Goal: Book appointment/travel/reservation

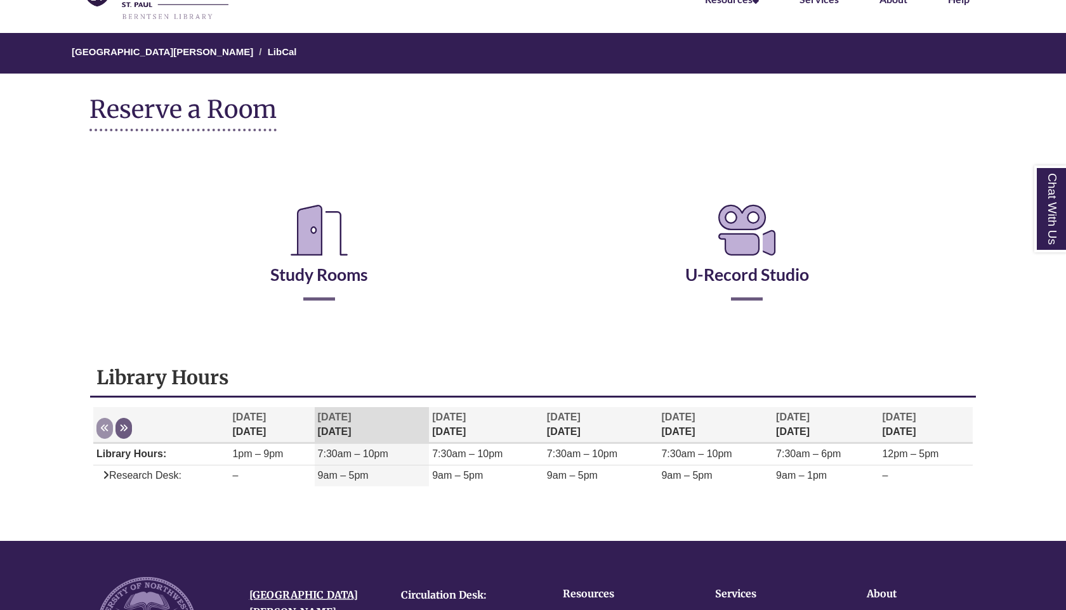
scroll to position [234, 0]
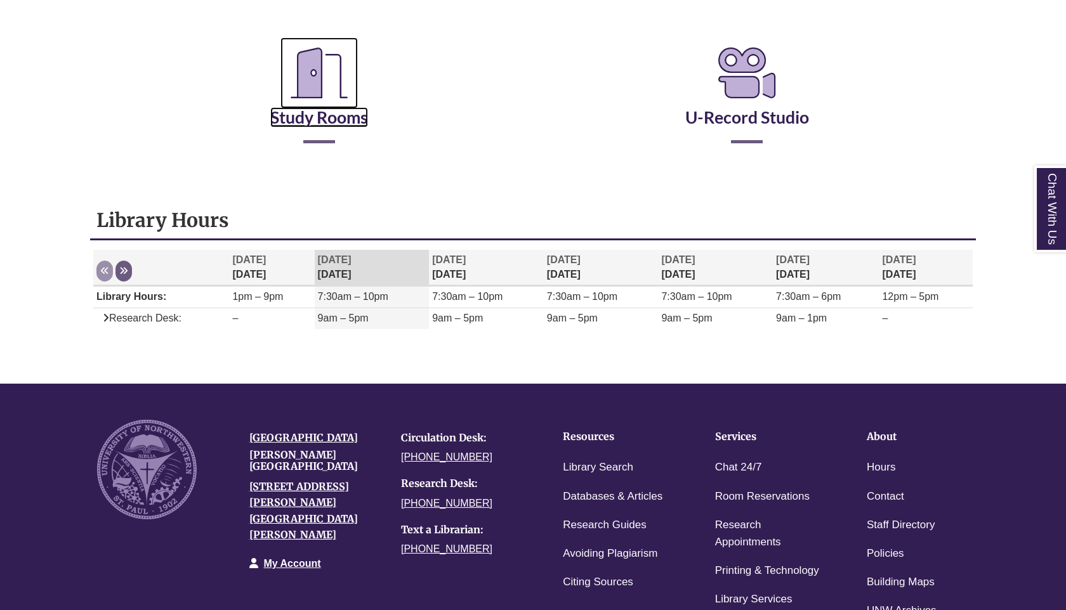
click at [320, 94] on icon "Reserve a Room" at bounding box center [318, 72] width 77 height 71
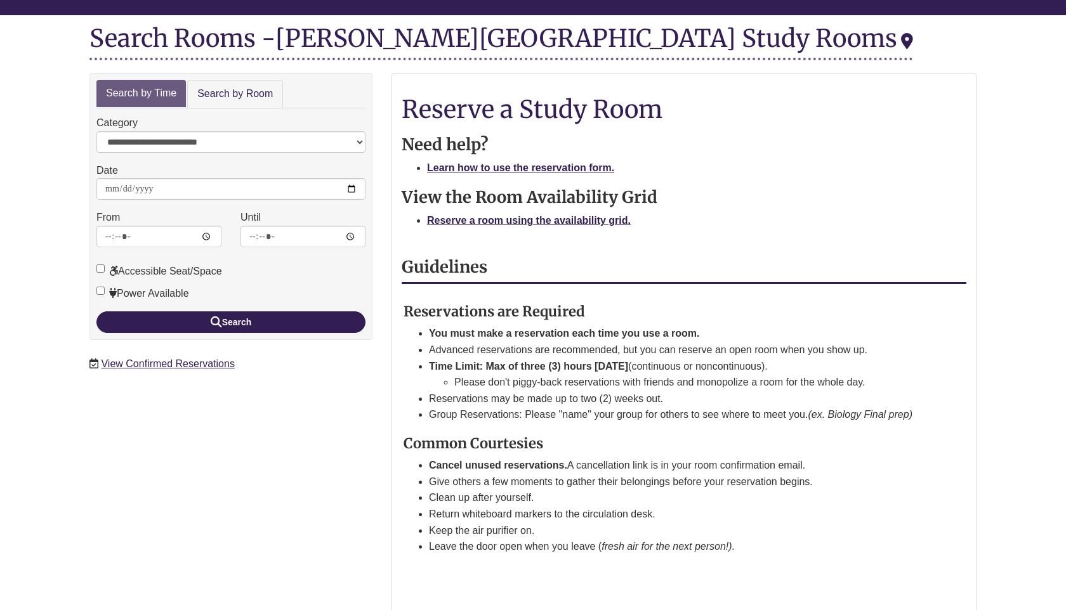
scroll to position [154, 0]
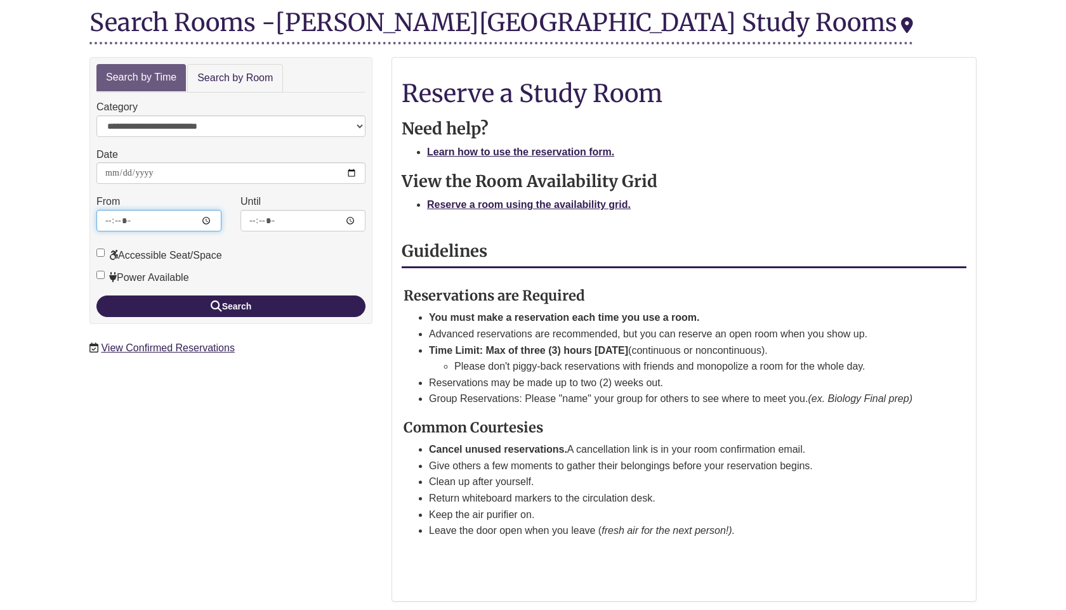
click at [153, 221] on input "*****" at bounding box center [158, 221] width 125 height 22
click at [200, 193] on form "**********" at bounding box center [230, 208] width 269 height 218
click at [587, 207] on strong "Reserve a room using the availability grid." at bounding box center [529, 204] width 204 height 11
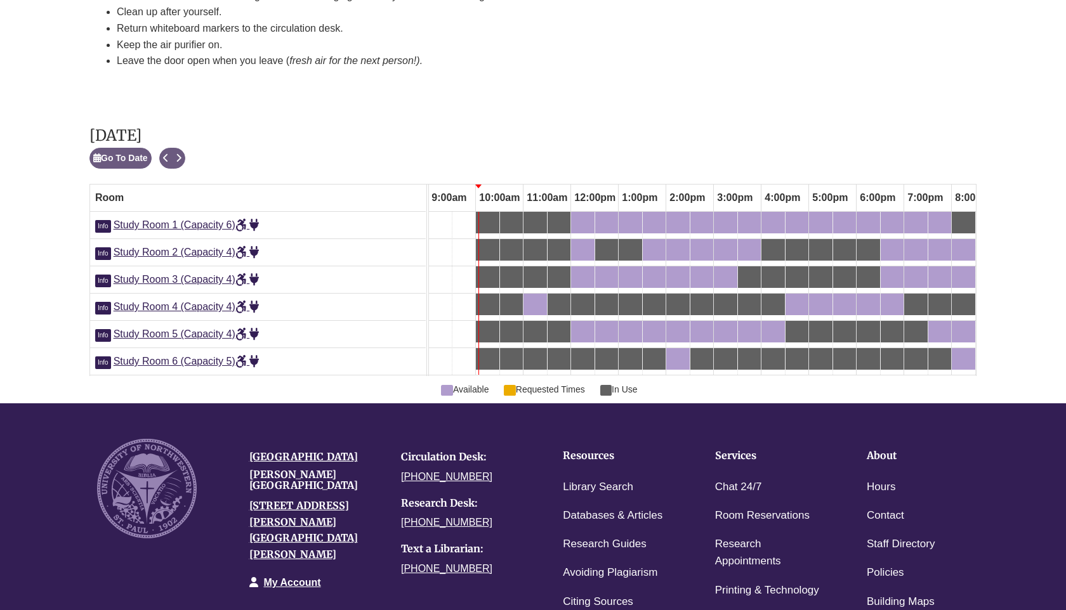
scroll to position [634, 0]
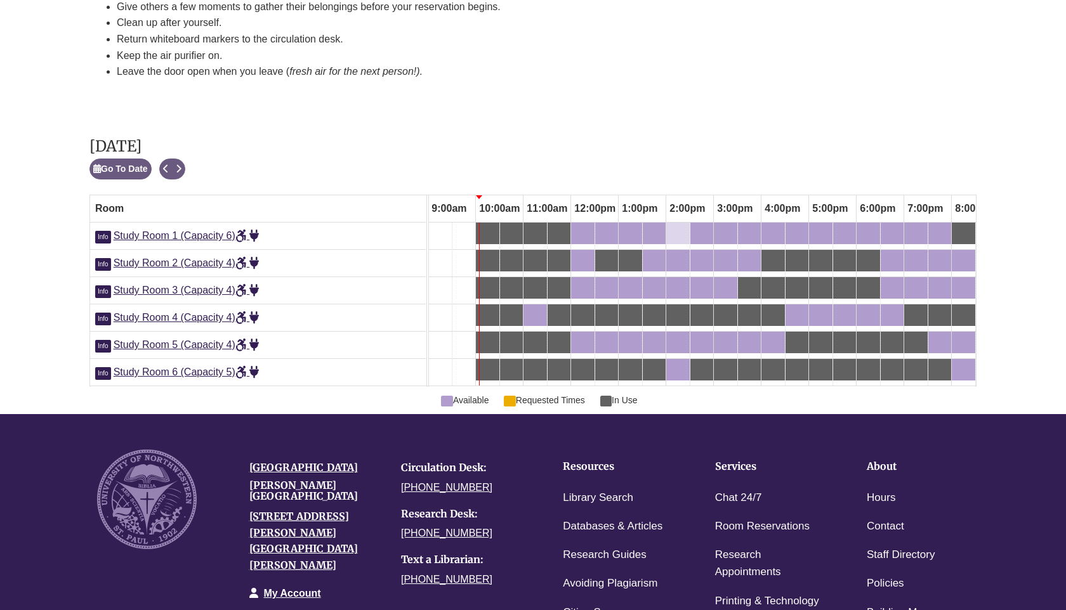
click at [682, 226] on div "2:00pm Monday, September 15, 2025 - Study Room 1 - Available" at bounding box center [677, 233] width 21 height 14
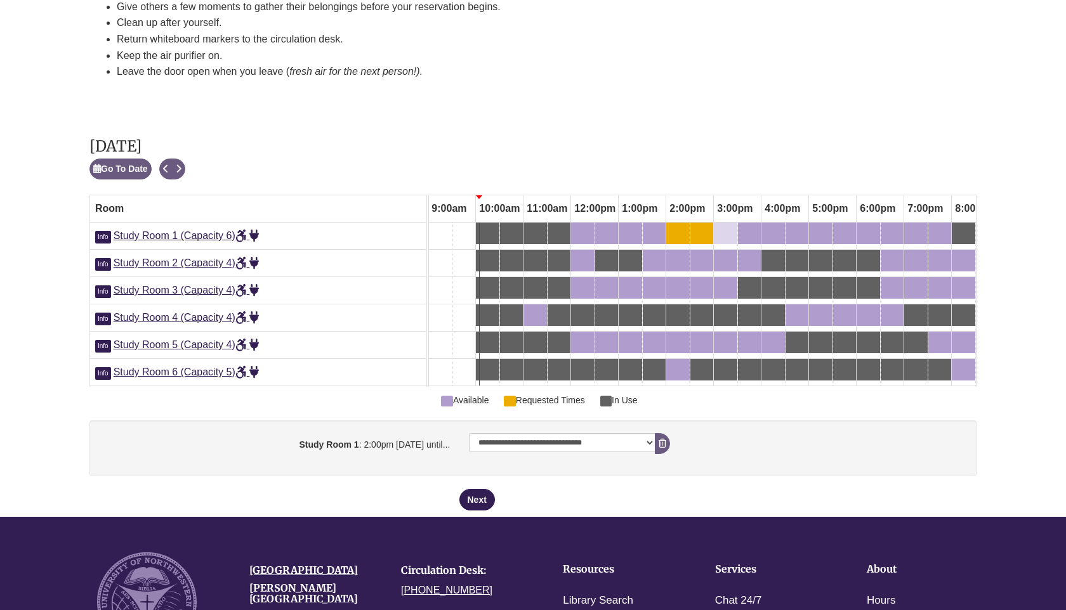
click at [736, 223] on link "3:00pm Monday, September 15, 2025 - Study Room 1 - Available" at bounding box center [725, 234] width 23 height 22
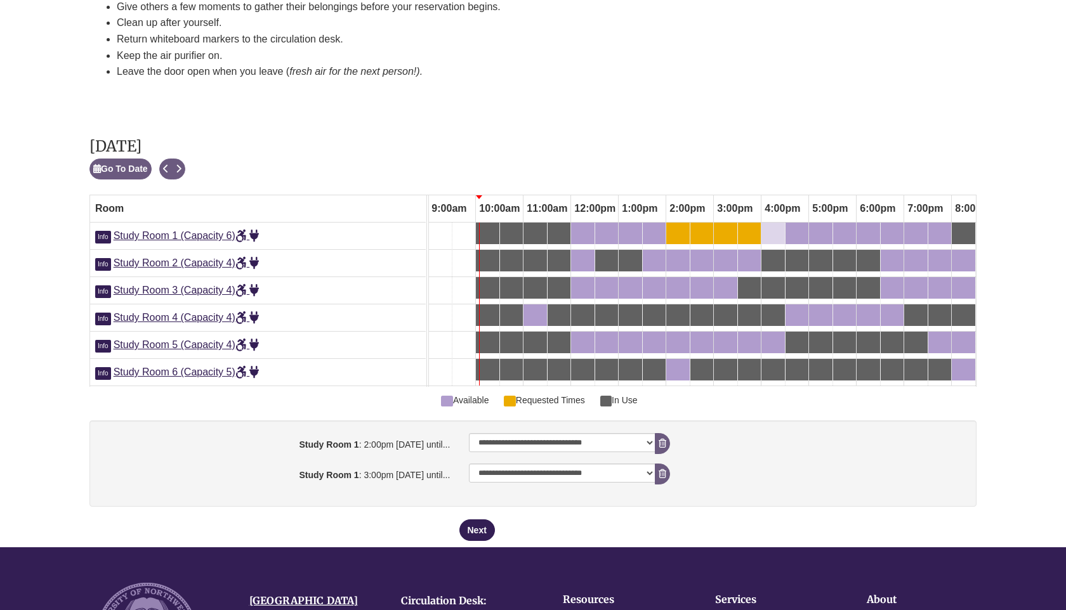
click at [776, 226] on div "4:00pm Monday, September 15, 2025 - Study Room 1 - Available" at bounding box center [772, 233] width 21 height 14
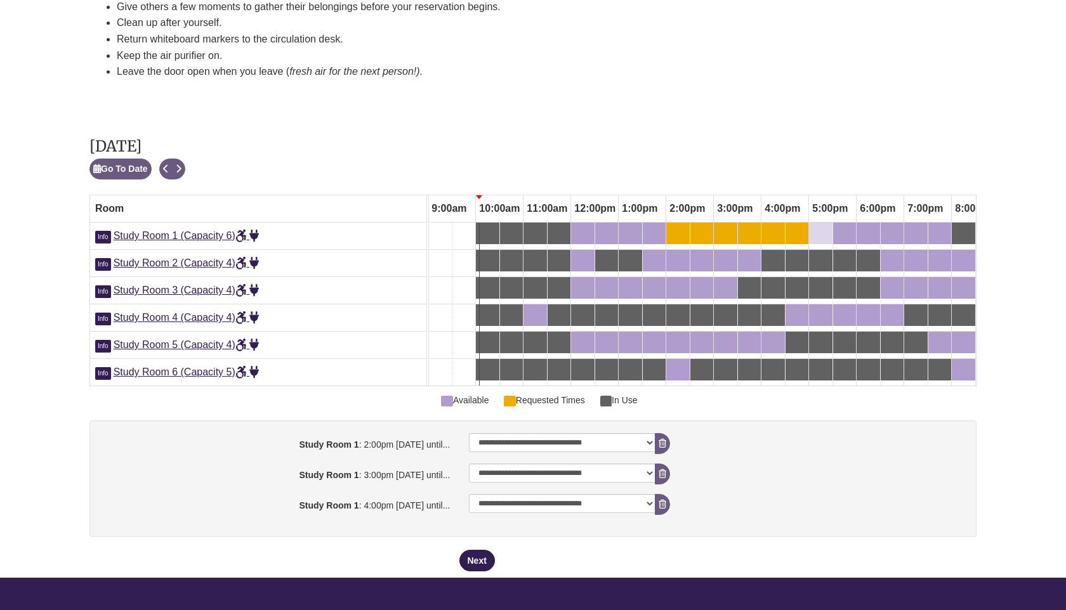
click at [821, 226] on div "5:00pm Monday, September 15, 2025 - Study Room 1 - Available" at bounding box center [820, 233] width 21 height 14
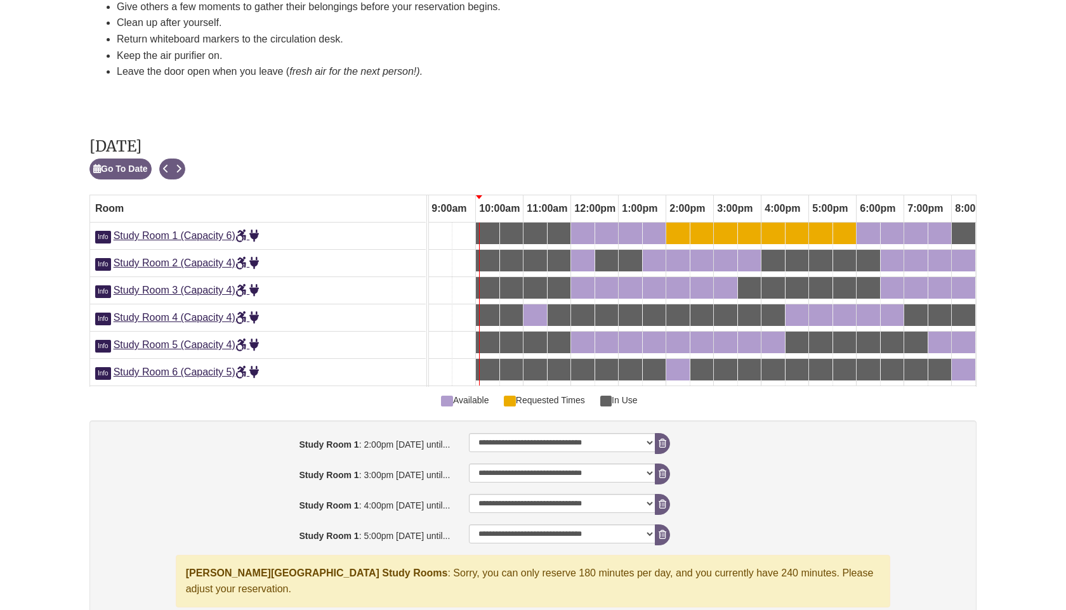
click at [800, 226] on div "4:30pm Monday, September 15, 2025 - Study Room 1 - Available" at bounding box center [796, 233] width 20 height 14
click at [844, 226] on div "5:30pm Monday, September 15, 2025 - Study Room 1 - Available" at bounding box center [844, 233] width 20 height 14
click at [660, 530] on icon "booking form" at bounding box center [662, 534] width 8 height 9
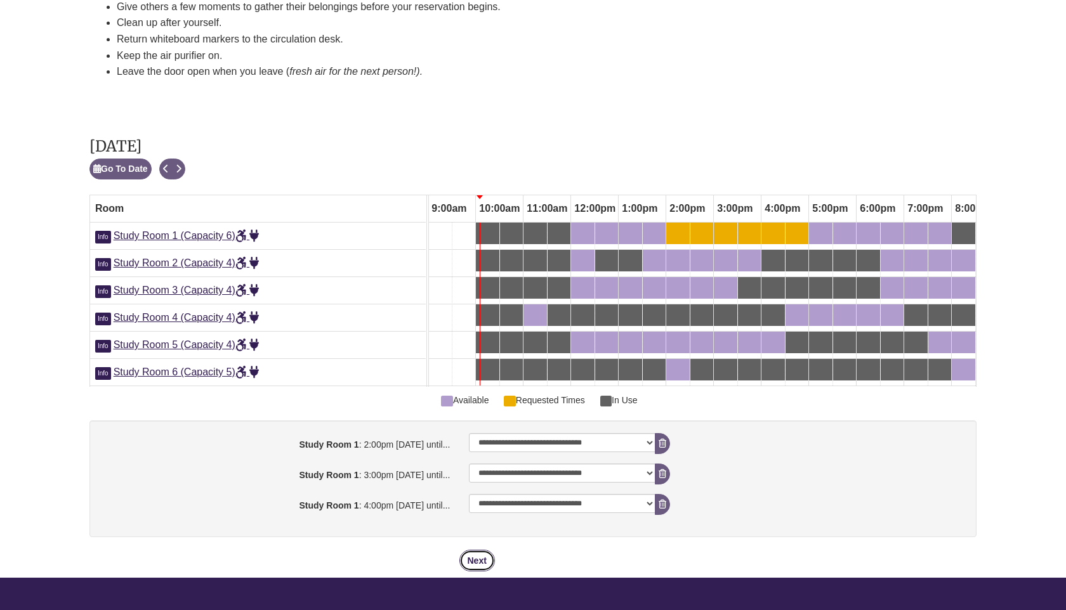
click at [475, 550] on button "Next" at bounding box center [477, 561] width 36 height 22
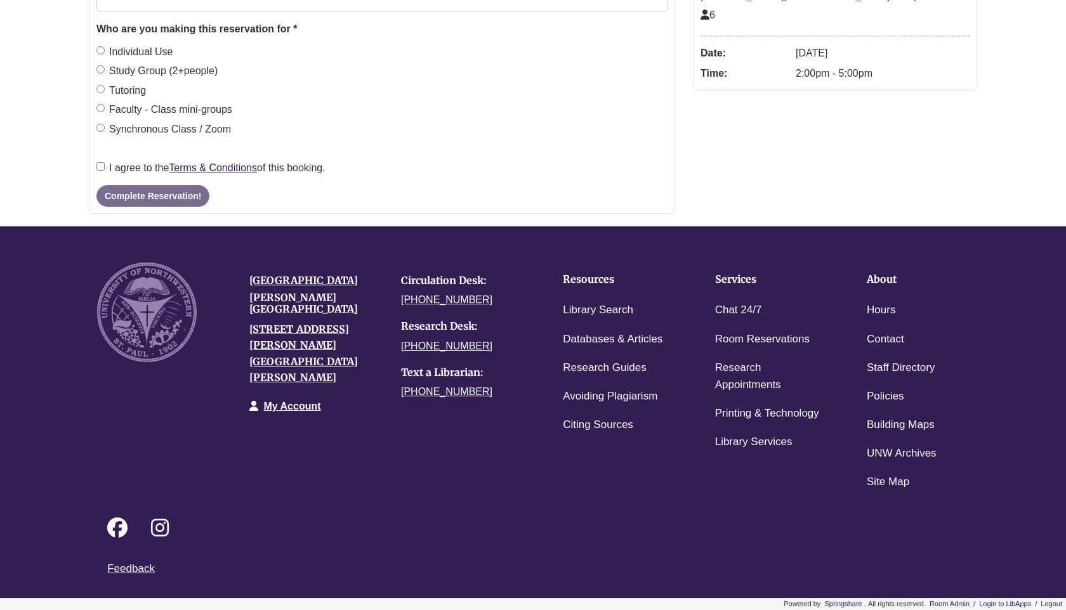
scroll to position [0, 0]
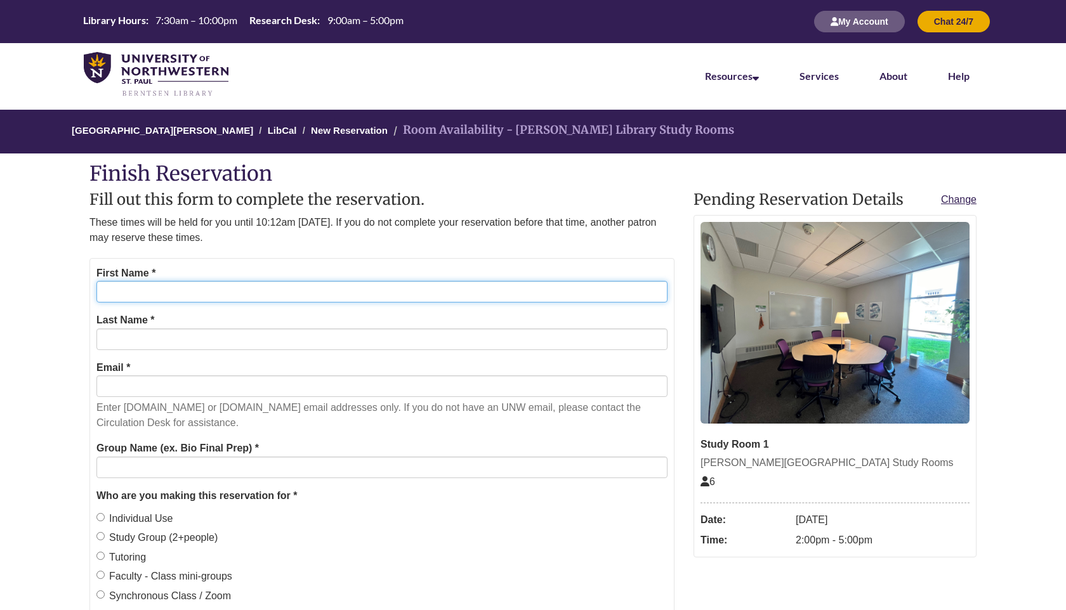
click at [127, 299] on input "First Name *" at bounding box center [381, 292] width 571 height 22
type input "*******"
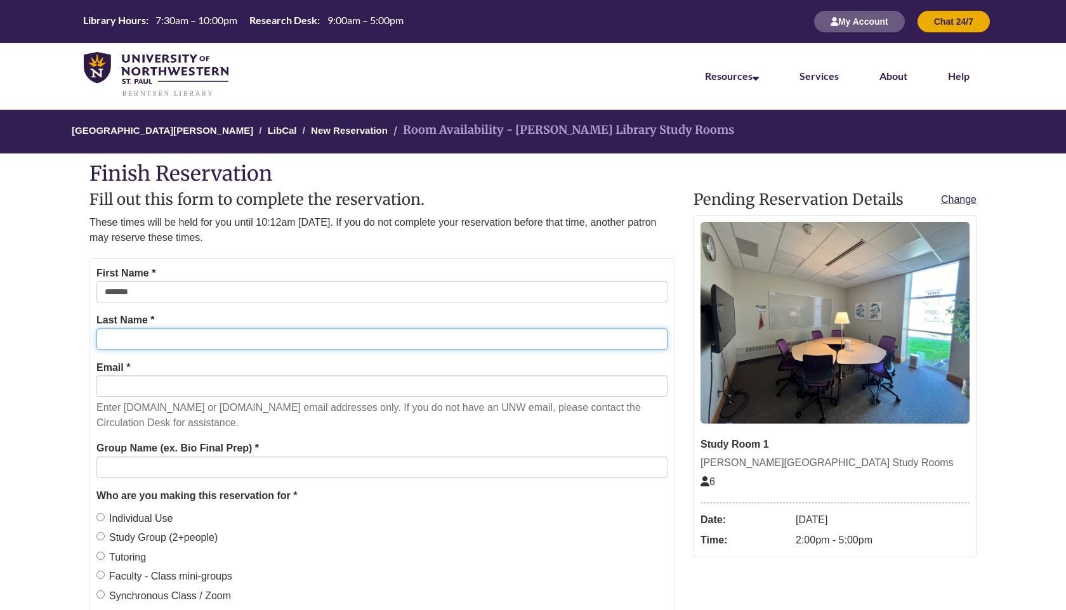
click at [140, 341] on input "Last Name *" at bounding box center [381, 340] width 571 height 22
type input "******"
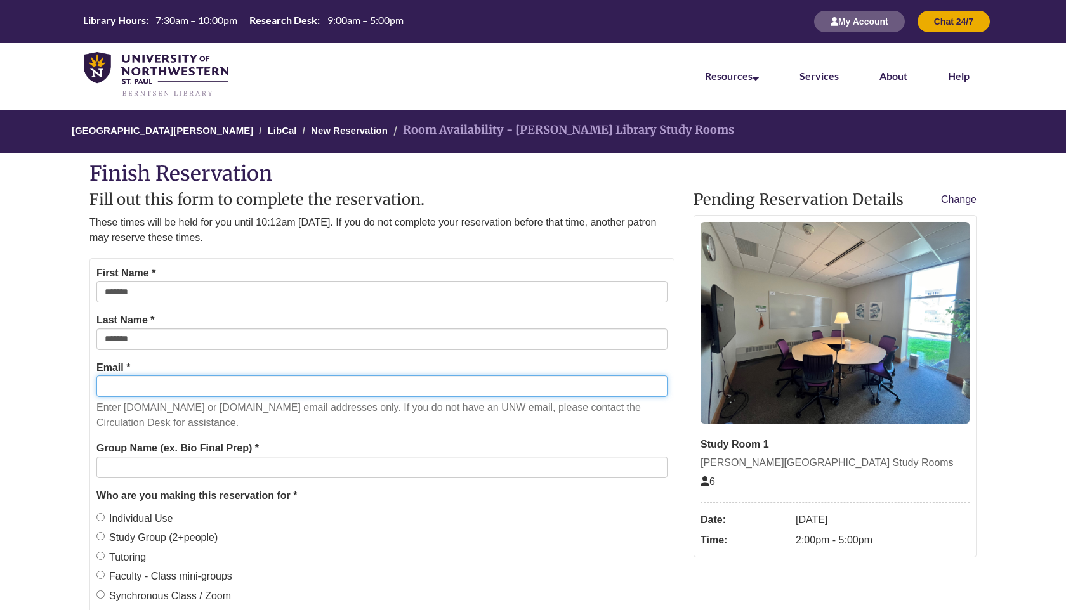
click at [141, 386] on input "Email *" at bounding box center [381, 386] width 571 height 22
type input "**********"
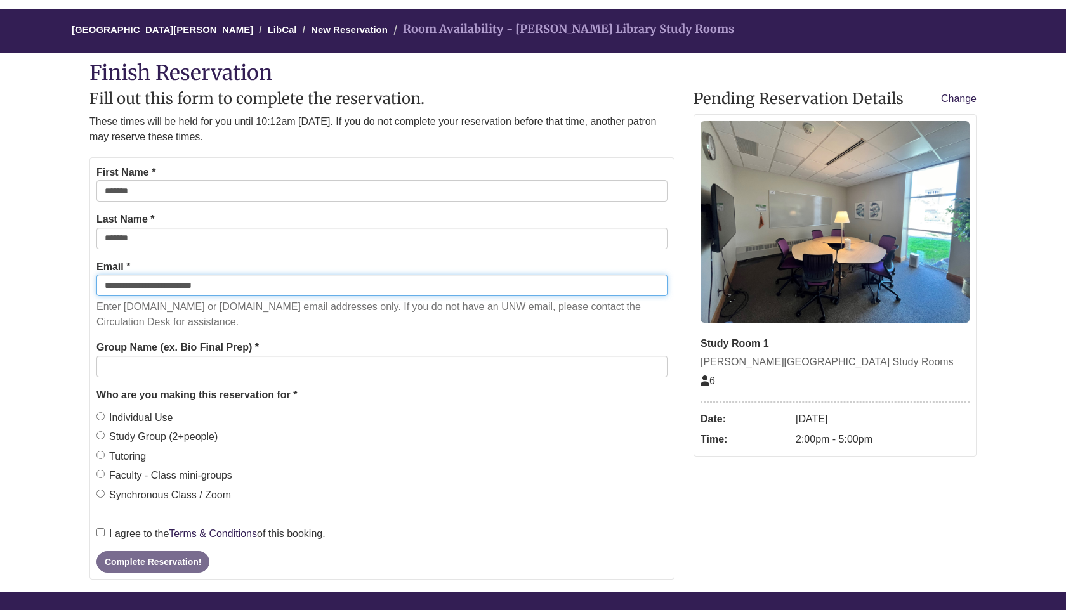
scroll to position [111, 0]
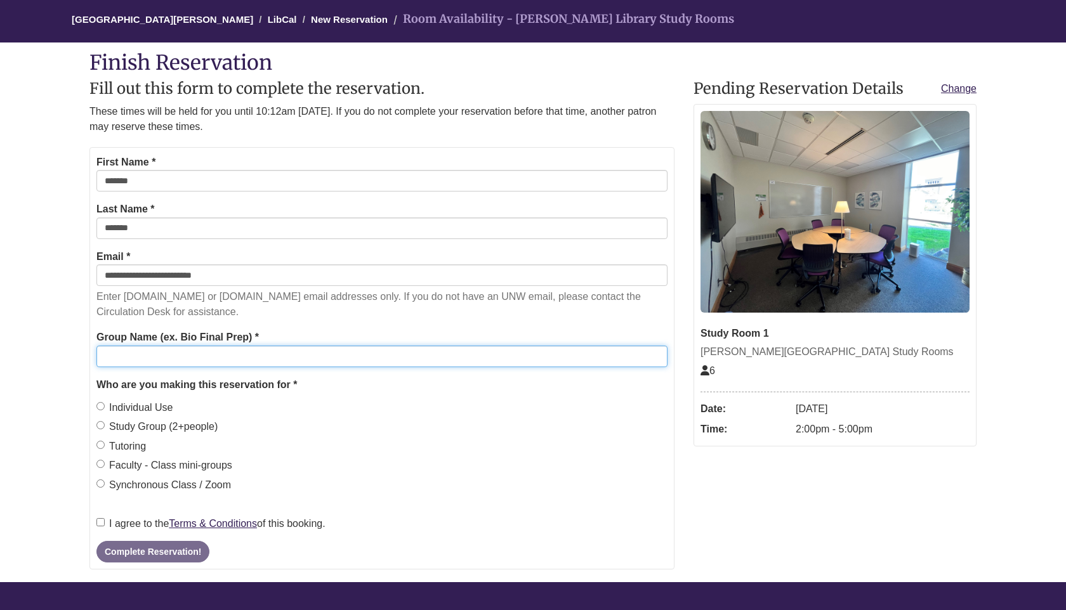
click at [147, 358] on input "Group Name (ex. Bio Final Prep) *" at bounding box center [381, 357] width 571 height 22
type input "**********"
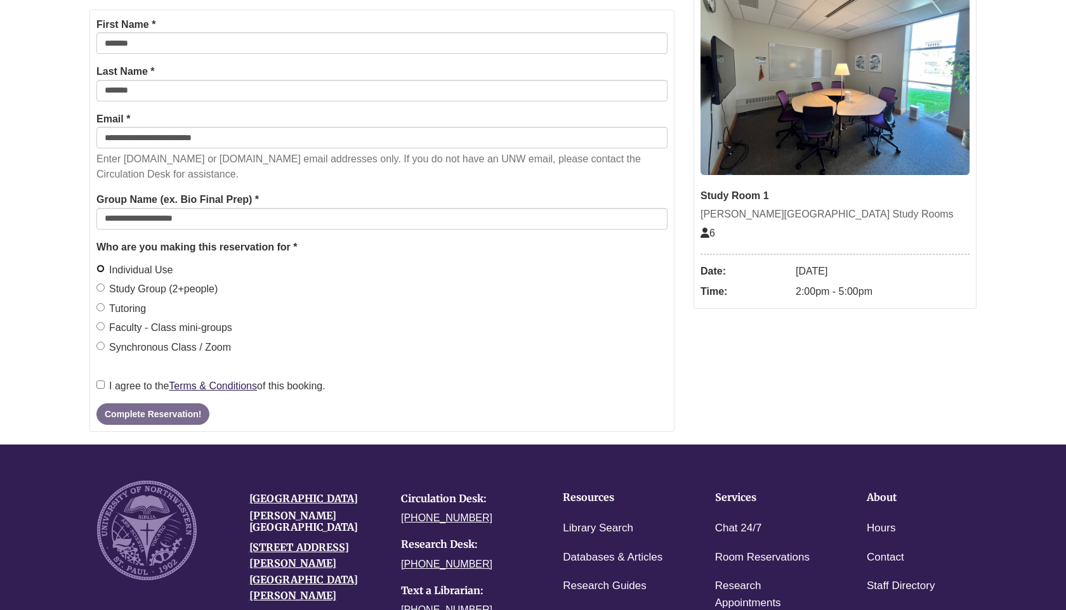
scroll to position [254, 0]
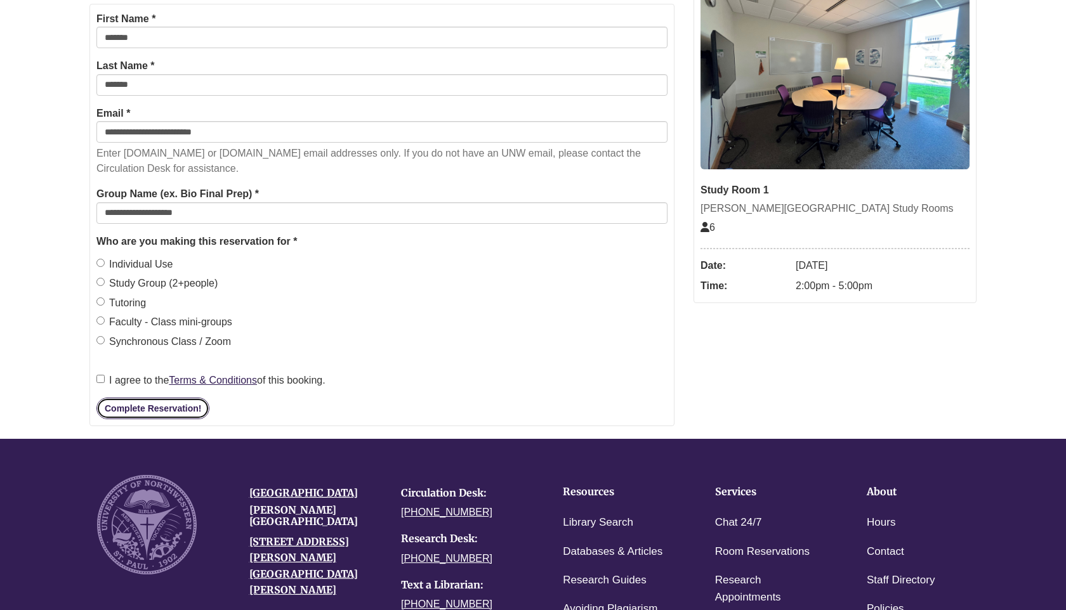
click at [148, 411] on button "Complete Reservation!" at bounding box center [152, 409] width 113 height 22
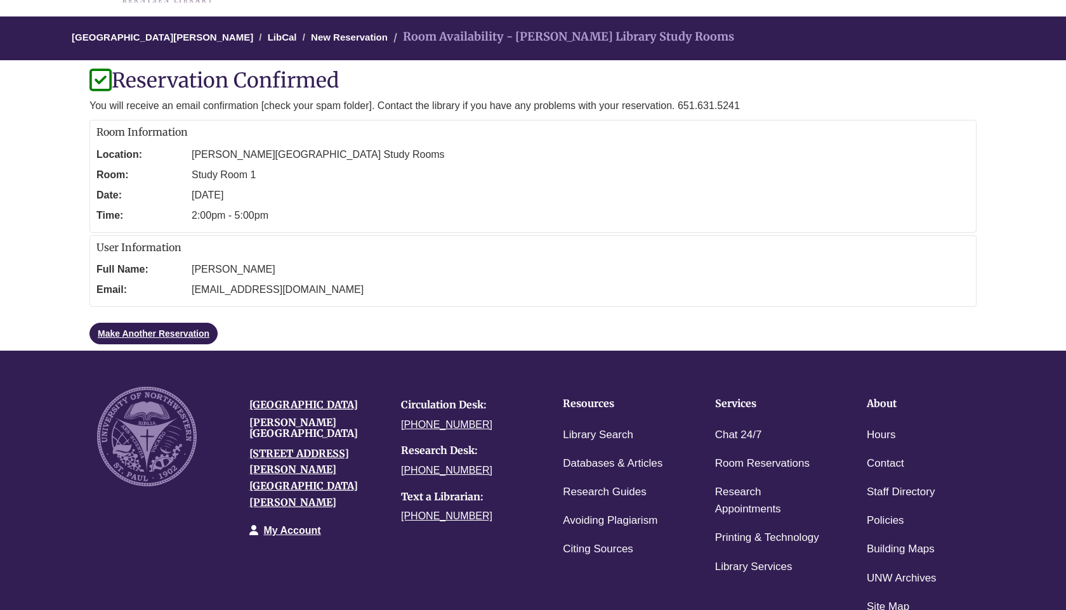
scroll to position [0, 0]
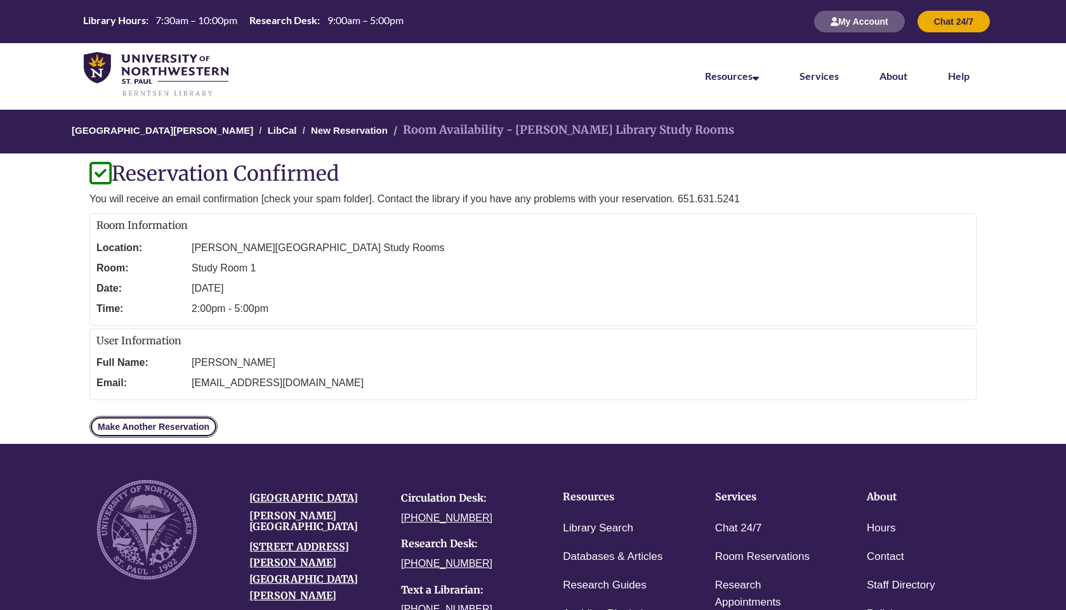
click at [145, 427] on link "Make Another Reservation" at bounding box center [153, 427] width 128 height 22
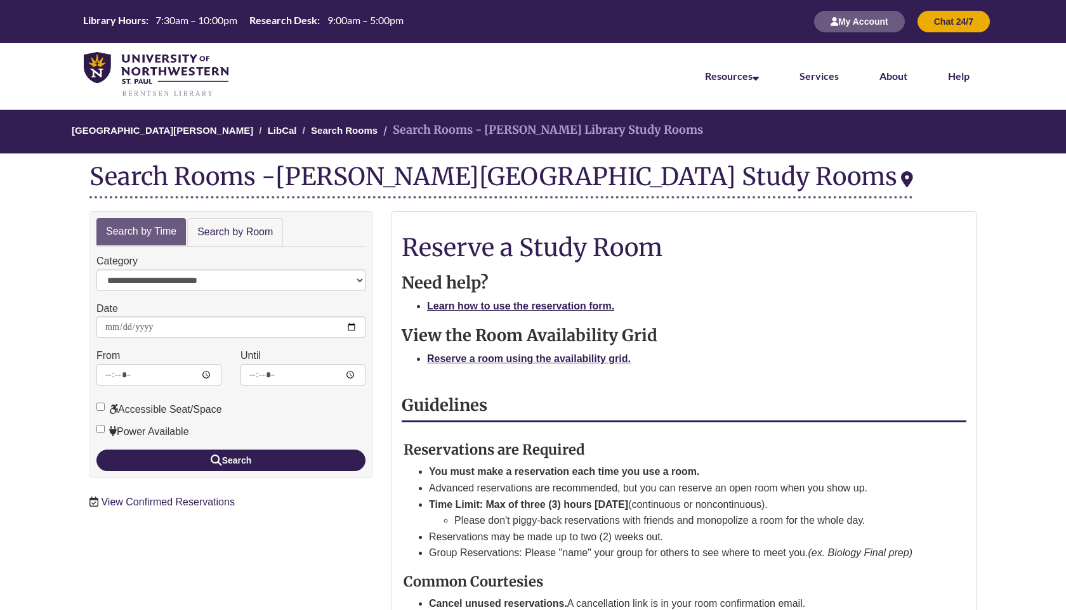
scroll to position [6, 0]
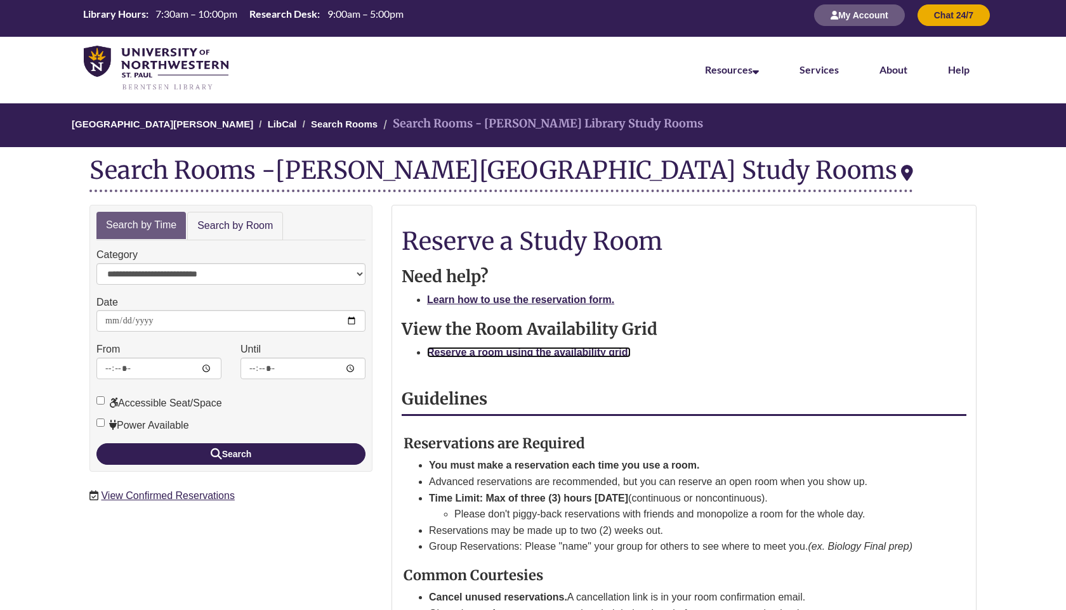
click at [530, 354] on strong "Reserve a room using the availability grid." at bounding box center [529, 352] width 204 height 11
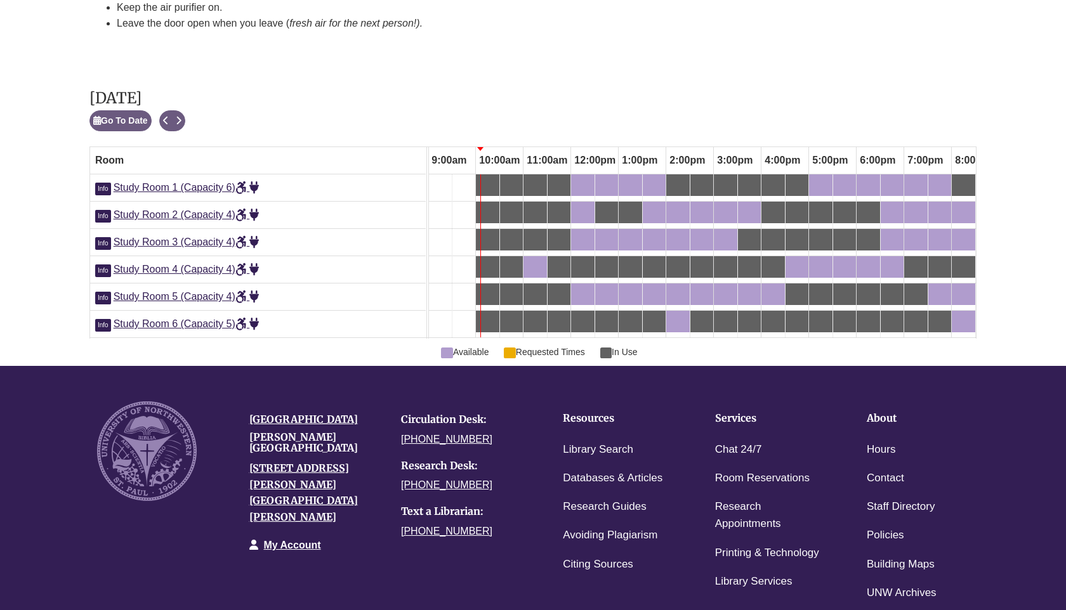
scroll to position [681, 0]
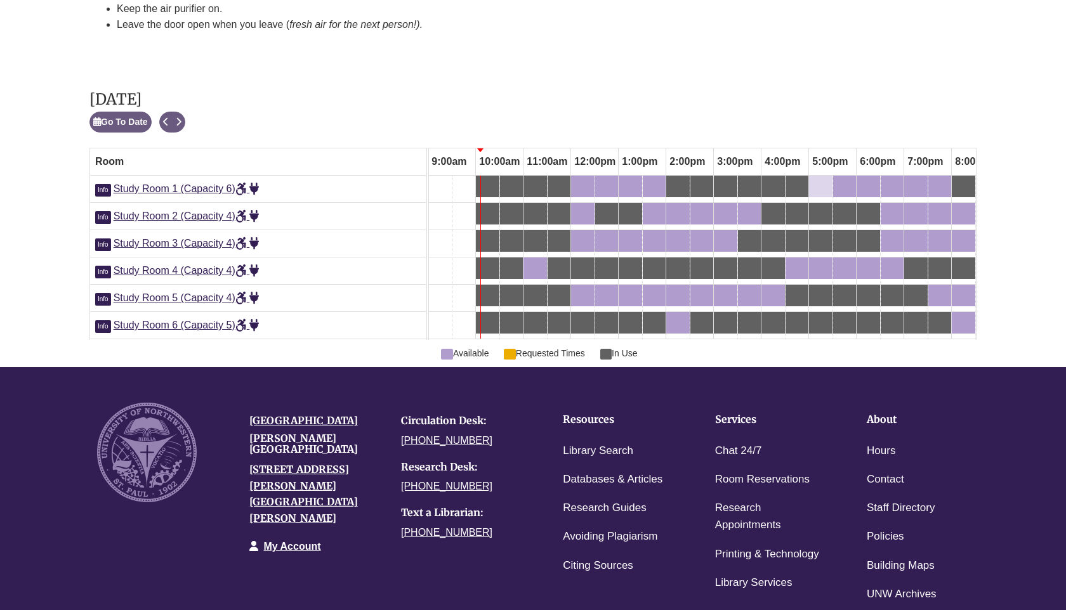
click at [822, 179] on div "5:00pm Monday, September 15, 2025 - Study Room 1 - Available" at bounding box center [820, 186] width 21 height 14
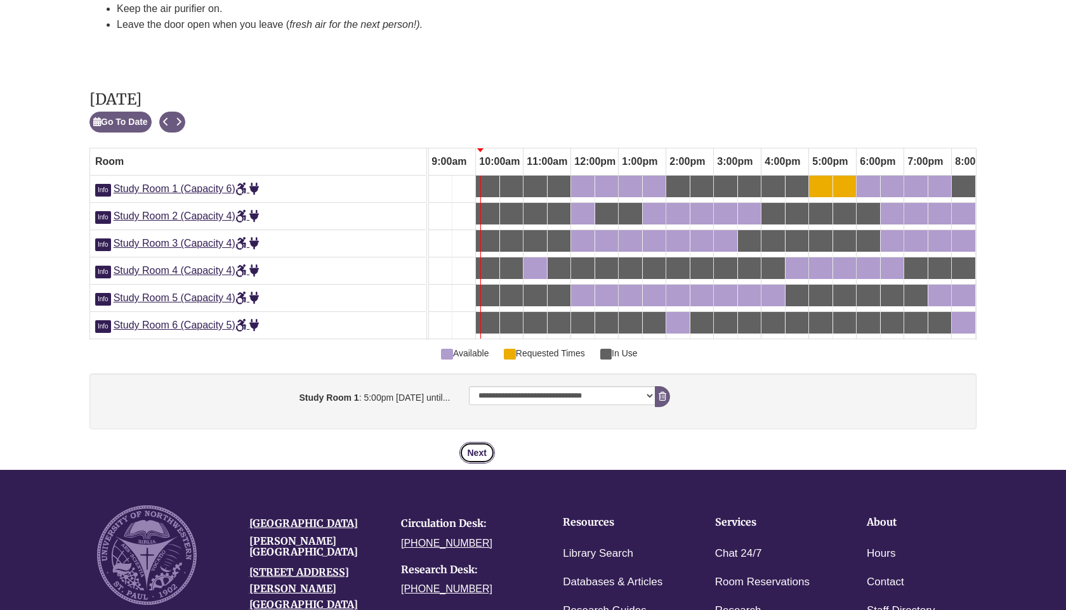
click at [478, 442] on button "Next" at bounding box center [477, 453] width 36 height 22
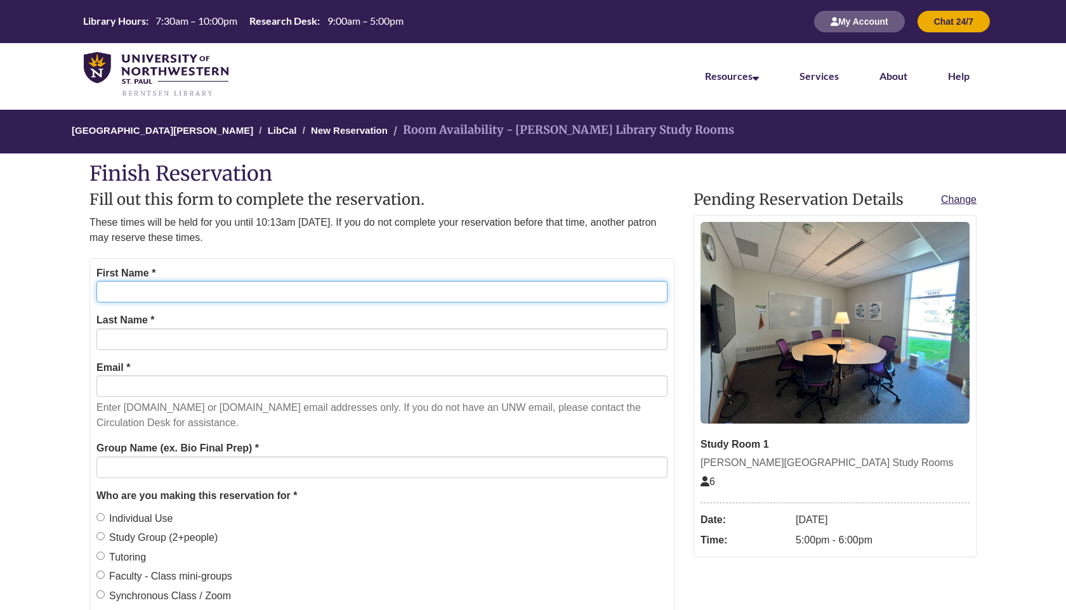
click at [135, 300] on input "First Name *" at bounding box center [381, 292] width 571 height 22
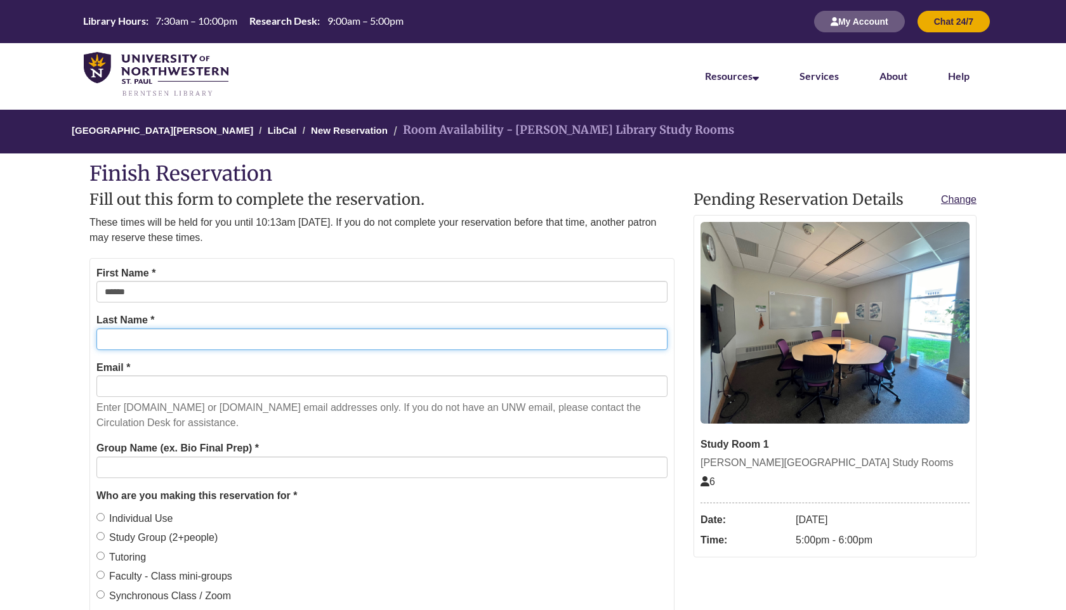
click at [120, 342] on input "Last Name *" at bounding box center [381, 340] width 571 height 22
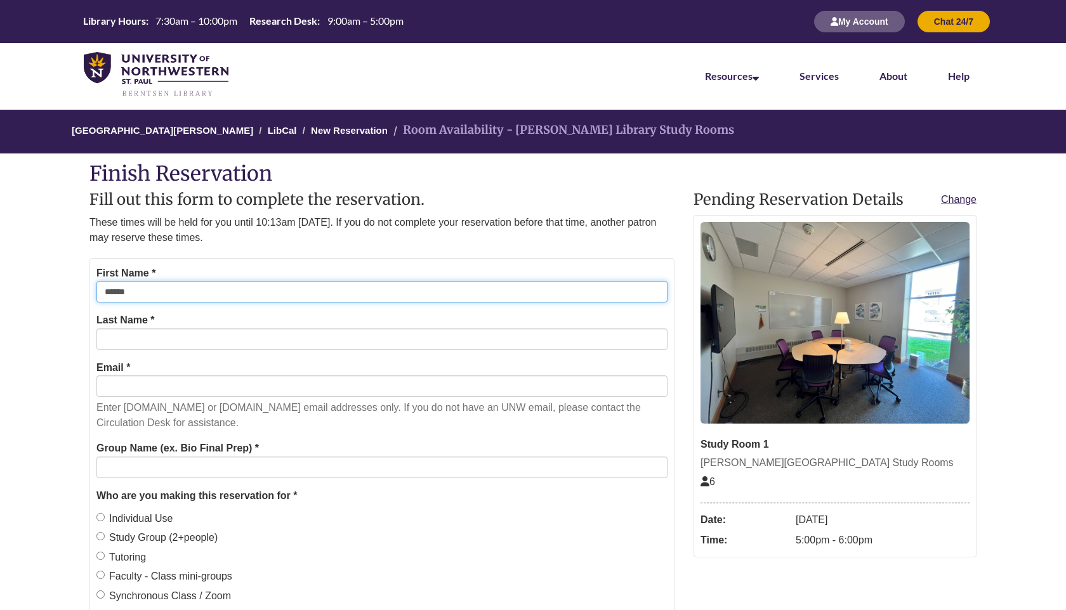
click at [127, 289] on input "*****" at bounding box center [381, 292] width 571 height 22
type input "*"
type input "*****"
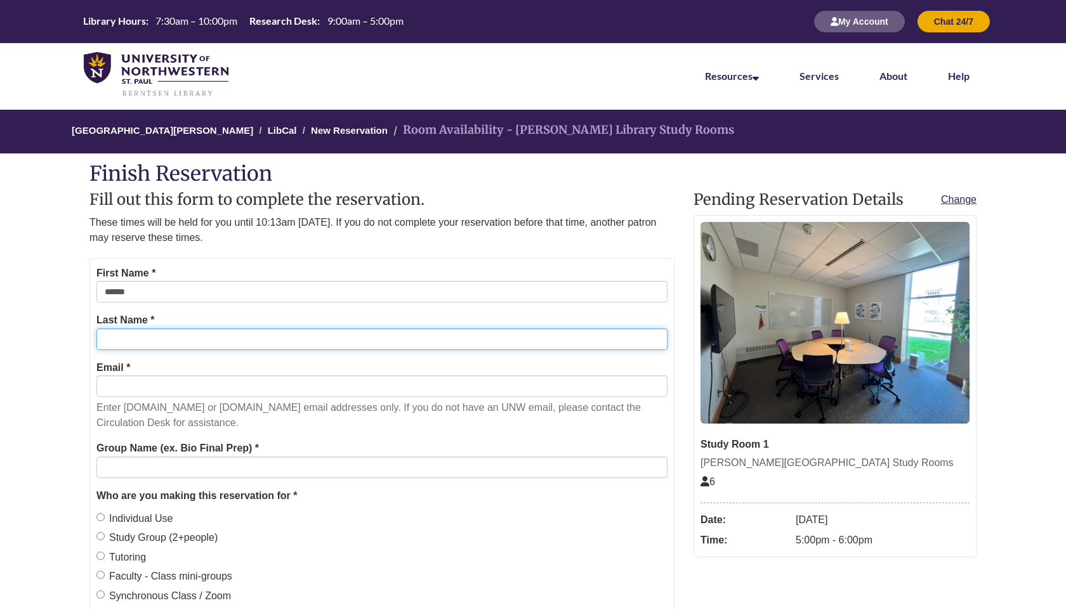
click at [114, 343] on input "Last Name *" at bounding box center [381, 340] width 571 height 22
type input "******"
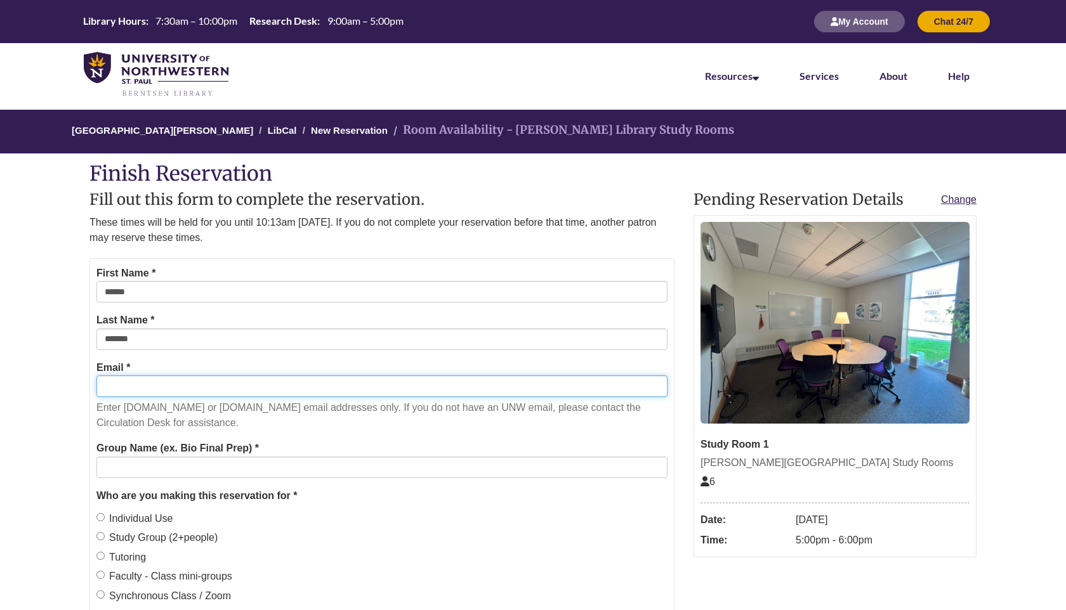
click at [135, 386] on input "Email *" at bounding box center [381, 386] width 571 height 22
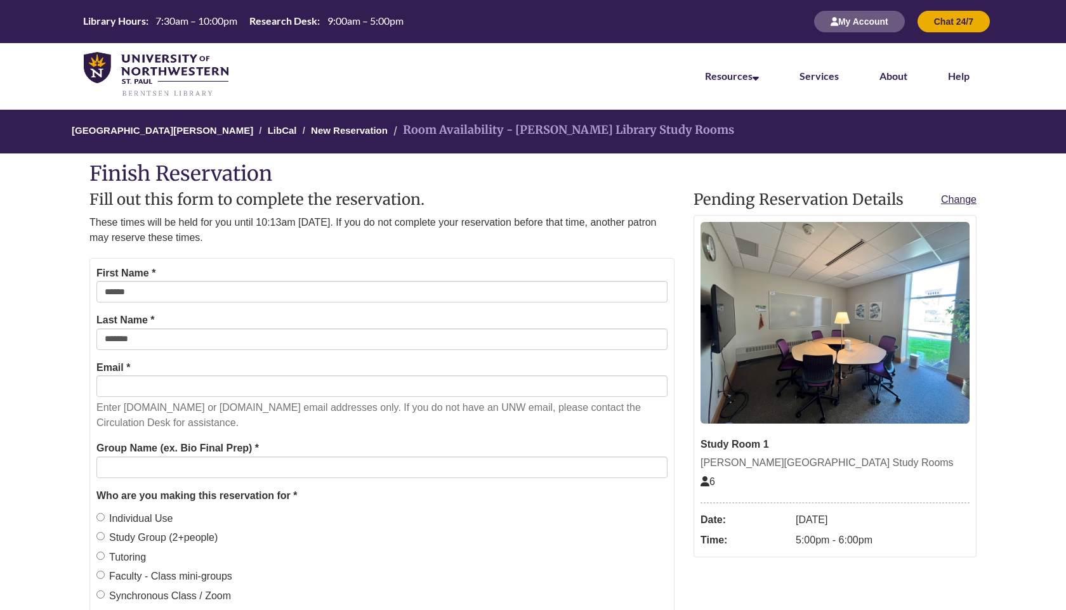
click at [60, 374] on body "Alternate page for screen reader Users Skip to Main Content Library Hours: 7:30…" at bounding box center [533, 538] width 1066 height 1077
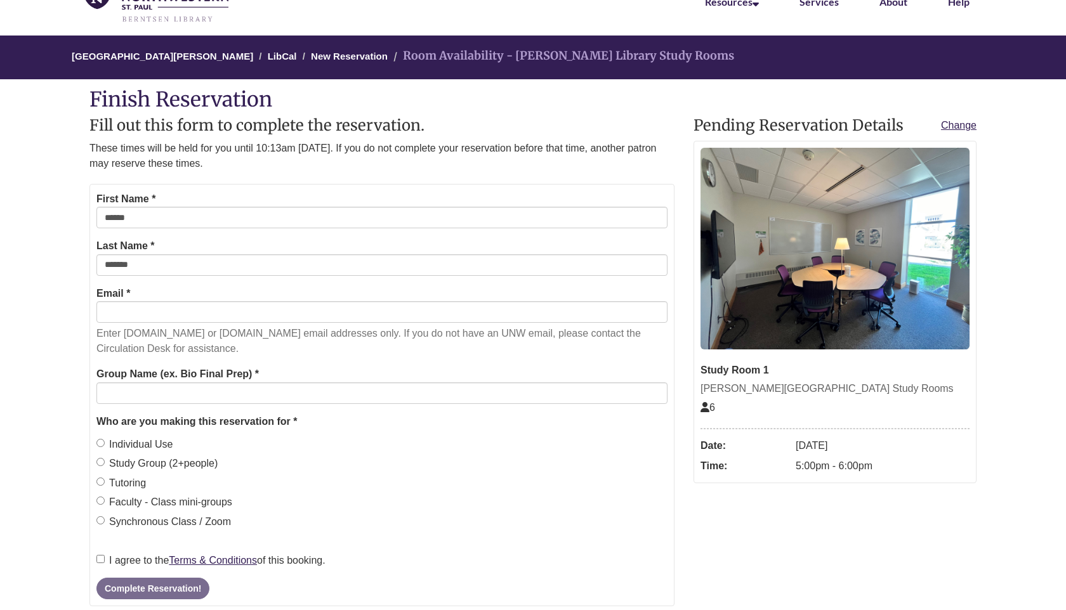
scroll to position [76, 0]
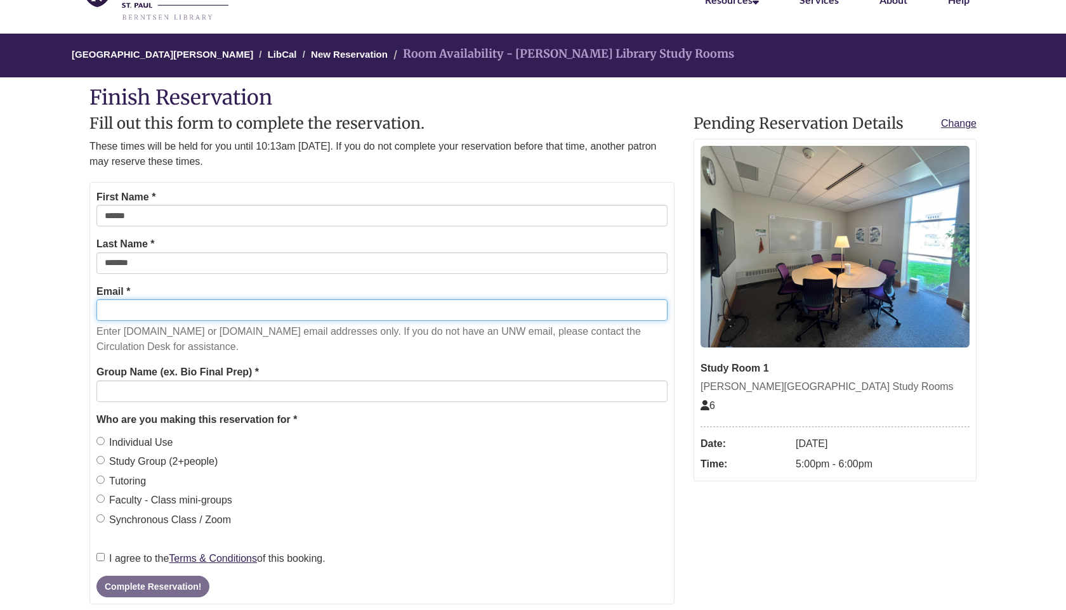
click at [114, 314] on input "Email *" at bounding box center [381, 310] width 571 height 22
type input "*"
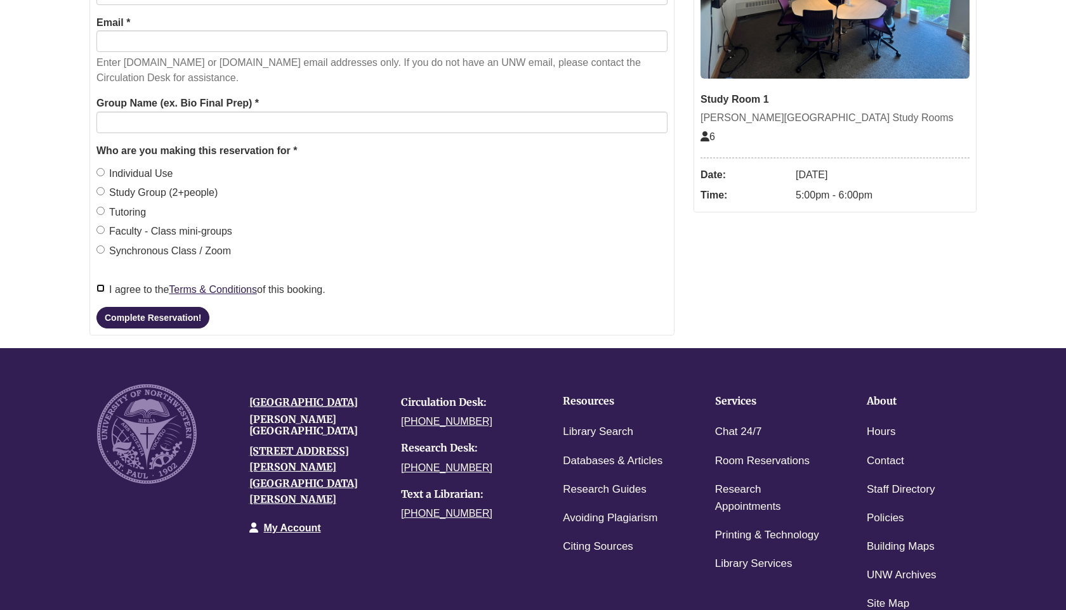
scroll to position [346, 0]
